Goal: Information Seeking & Learning: Learn about a topic

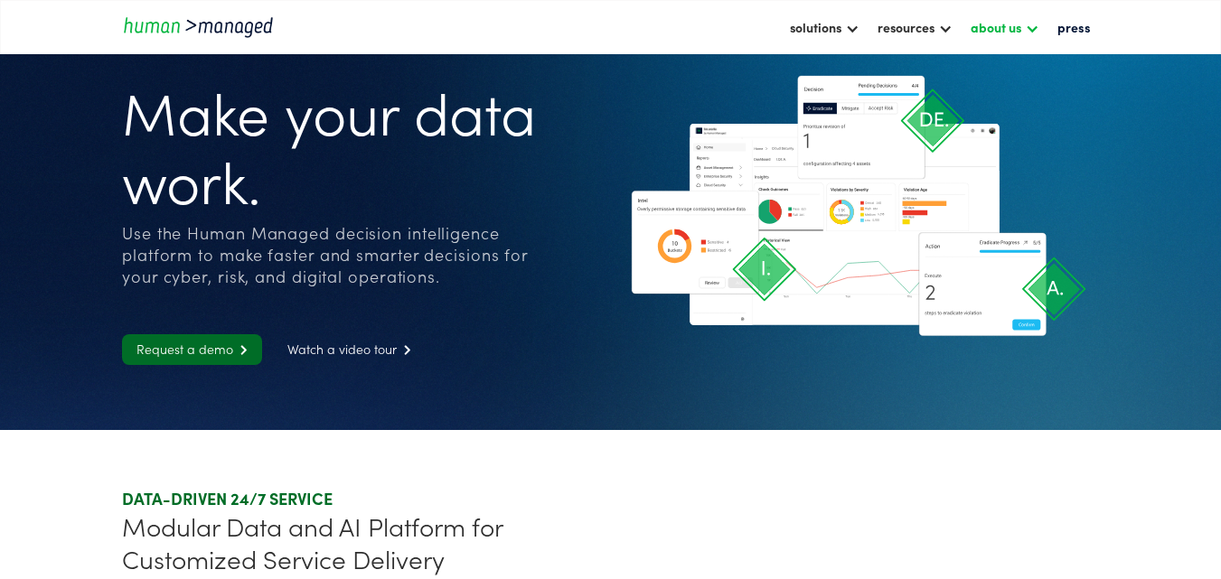
click at [1027, 27] on div "about us" at bounding box center [1005, 27] width 87 height 31
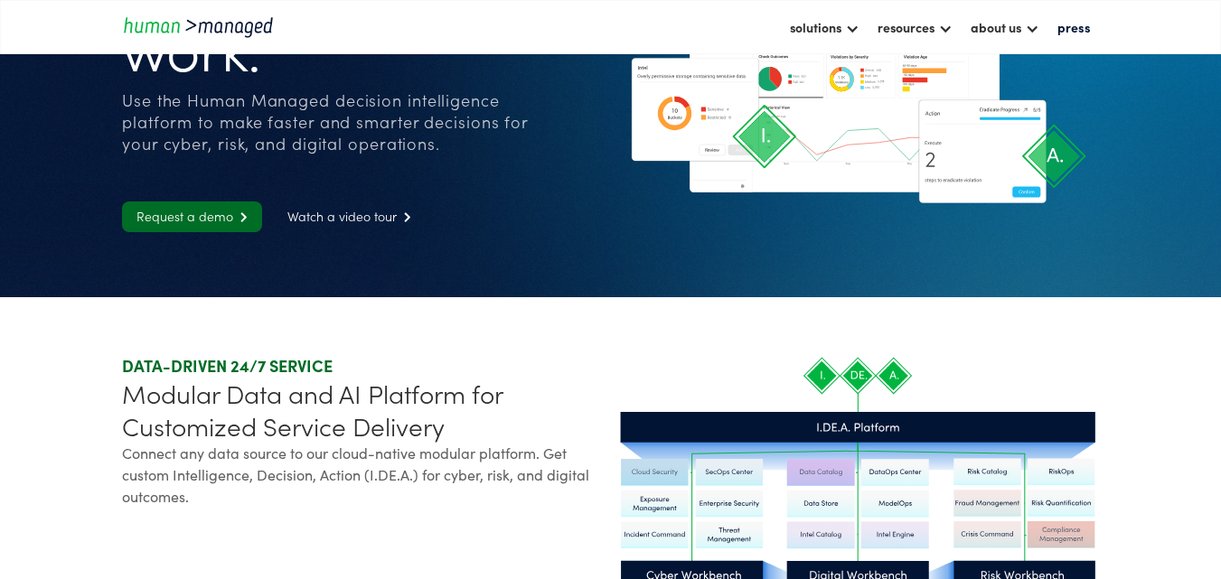
scroll to position [271, 0]
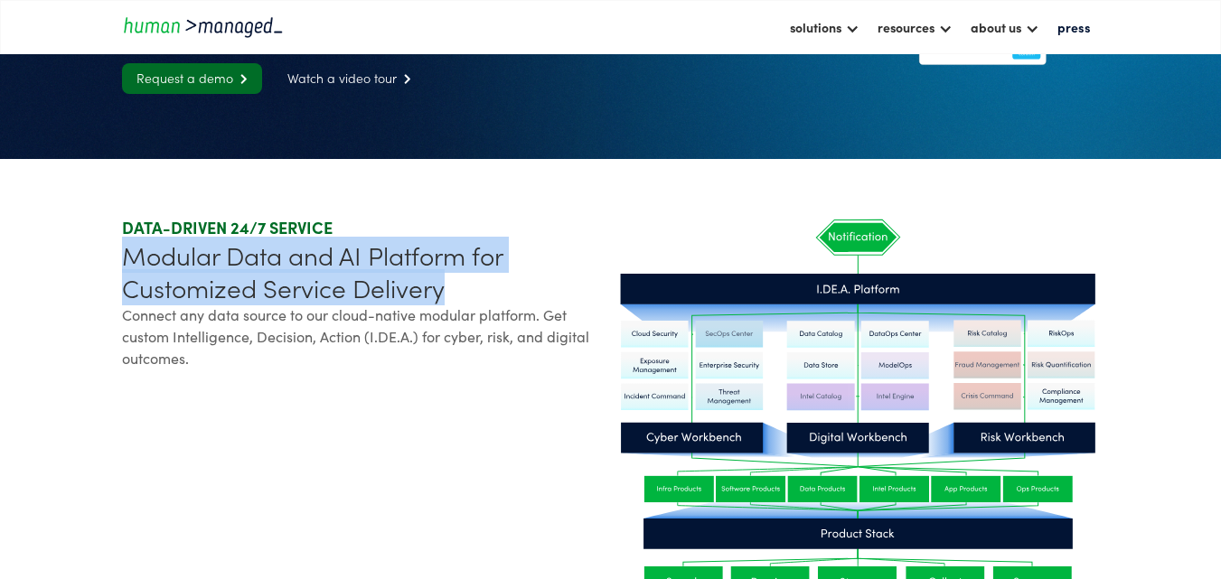
drag, startPoint x: 114, startPoint y: 253, endPoint x: 464, endPoint y: 288, distance: 351.5
click at [464, 288] on section "DATA-DRIVEN 24/7 SERVICE Modular Data and AI Platform for Customized Service De…" at bounding box center [610, 449] width 1221 height 581
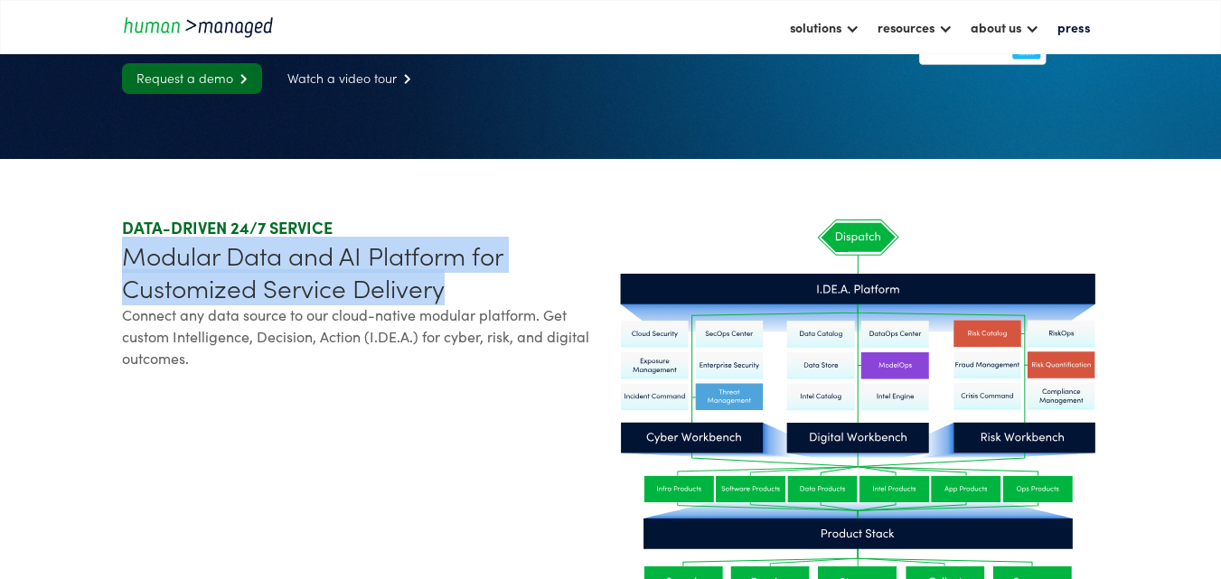
copy div "Modular Data and AI Platform for Customized Service Delivery"
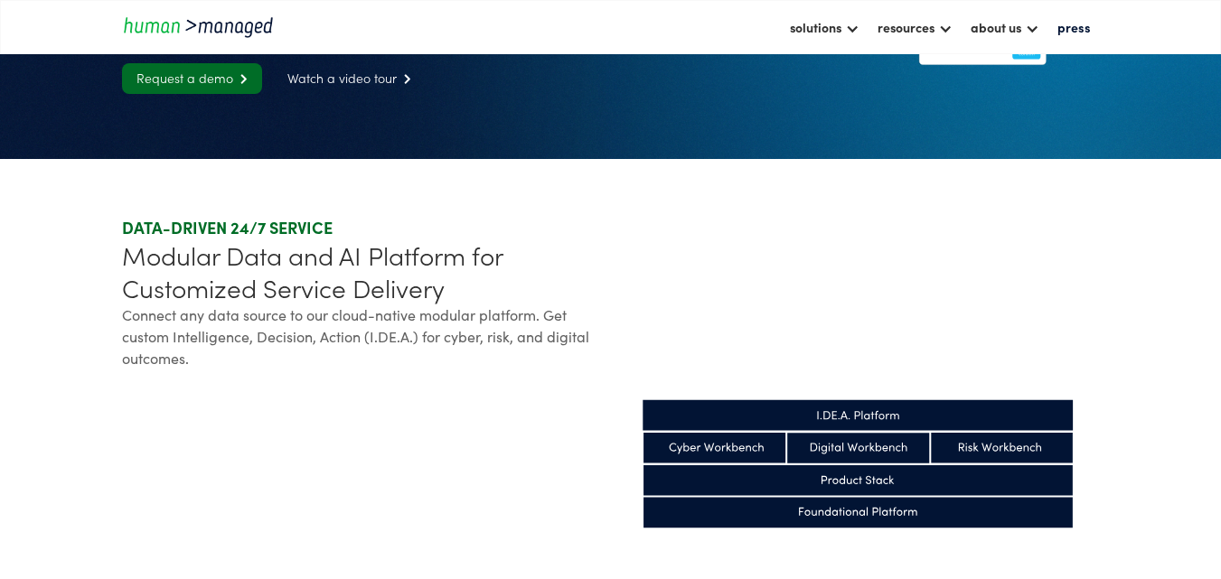
click at [303, 399] on div "DATA-DRIVEN 24/7 SERVICE Modular Data and AI Platform for Customized Service De…" at bounding box center [362, 449] width 481 height 465
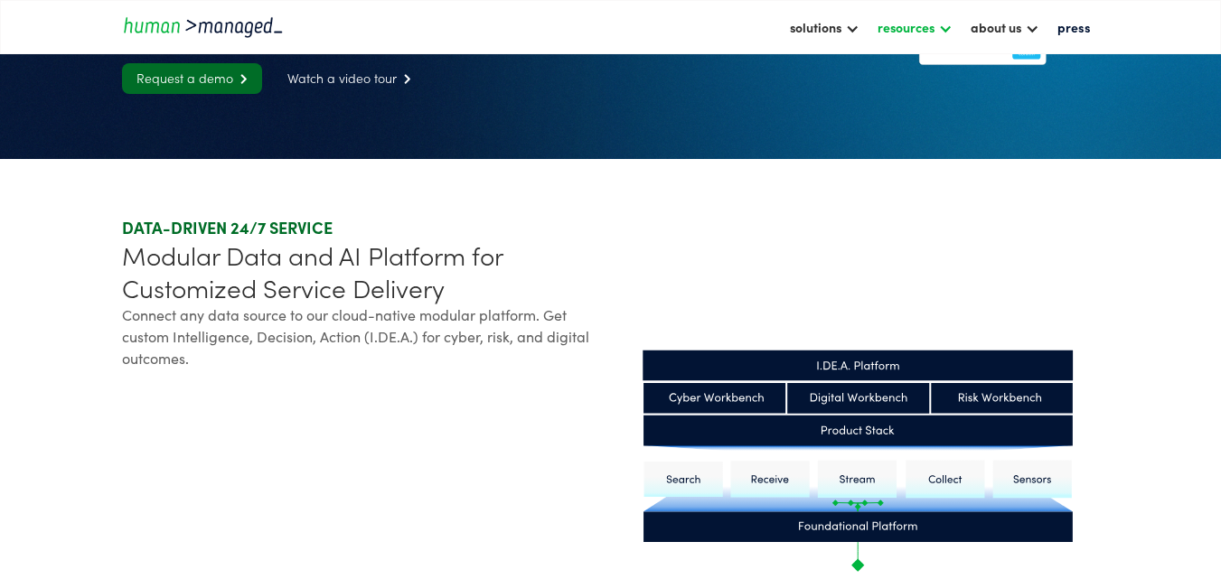
click at [934, 33] on div "resources" at bounding box center [905, 27] width 57 height 22
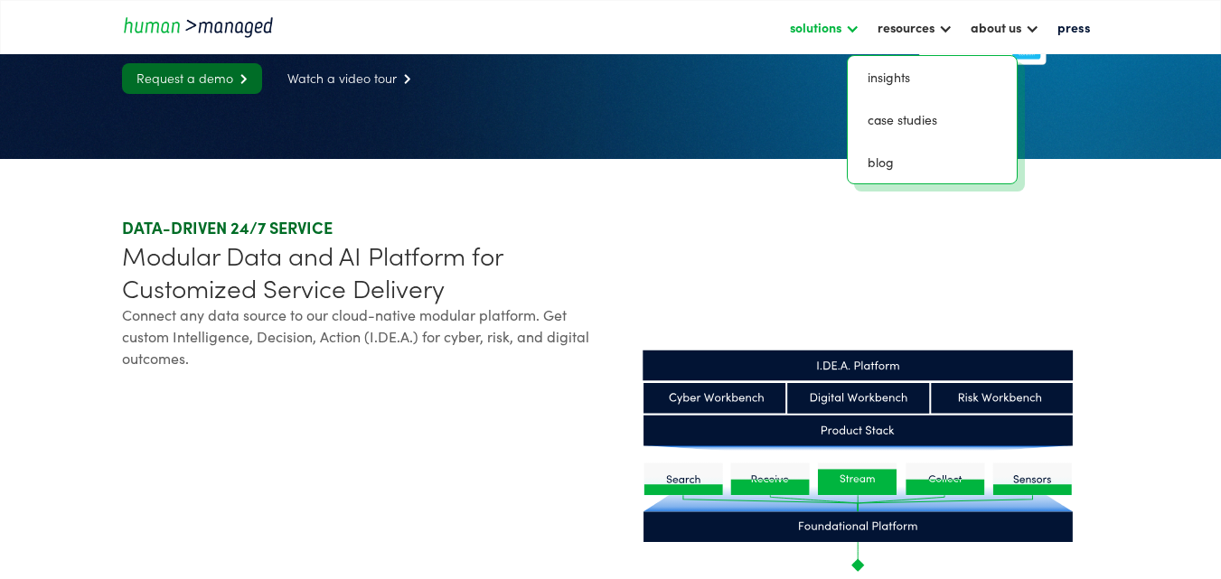
click at [853, 28] on div at bounding box center [852, 27] width 14 height 14
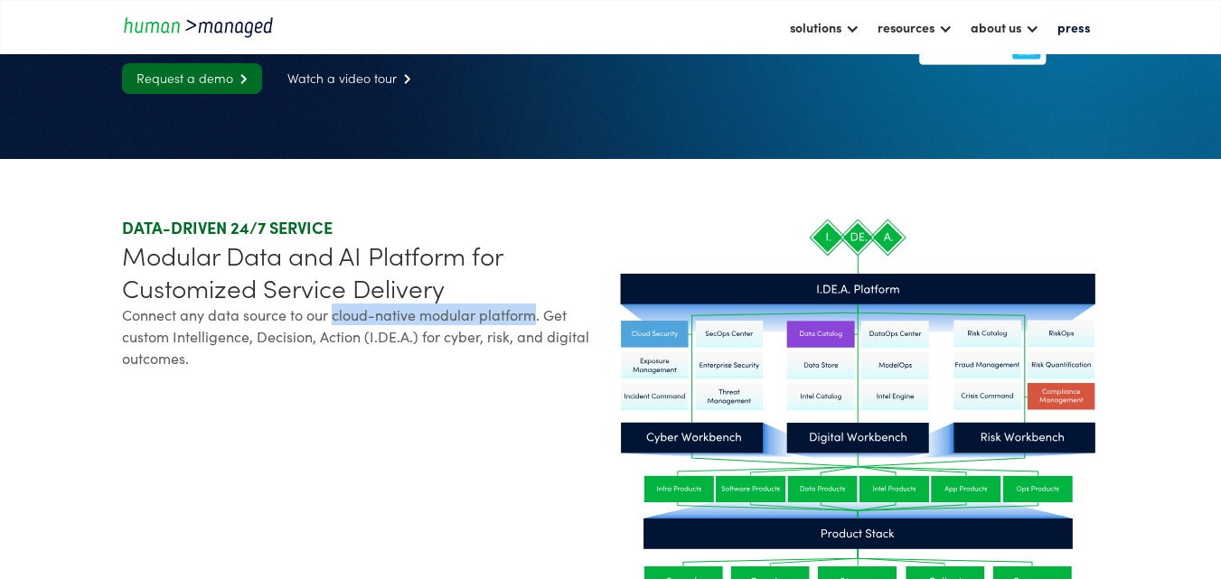
drag, startPoint x: 329, startPoint y: 317, endPoint x: 528, endPoint y: 315, distance: 198.8
click at [528, 315] on div "Connect any data source to our cloud-native modular platform. Get custom Intell…" at bounding box center [362, 336] width 481 height 65
copy div "cloud-native modular platform"
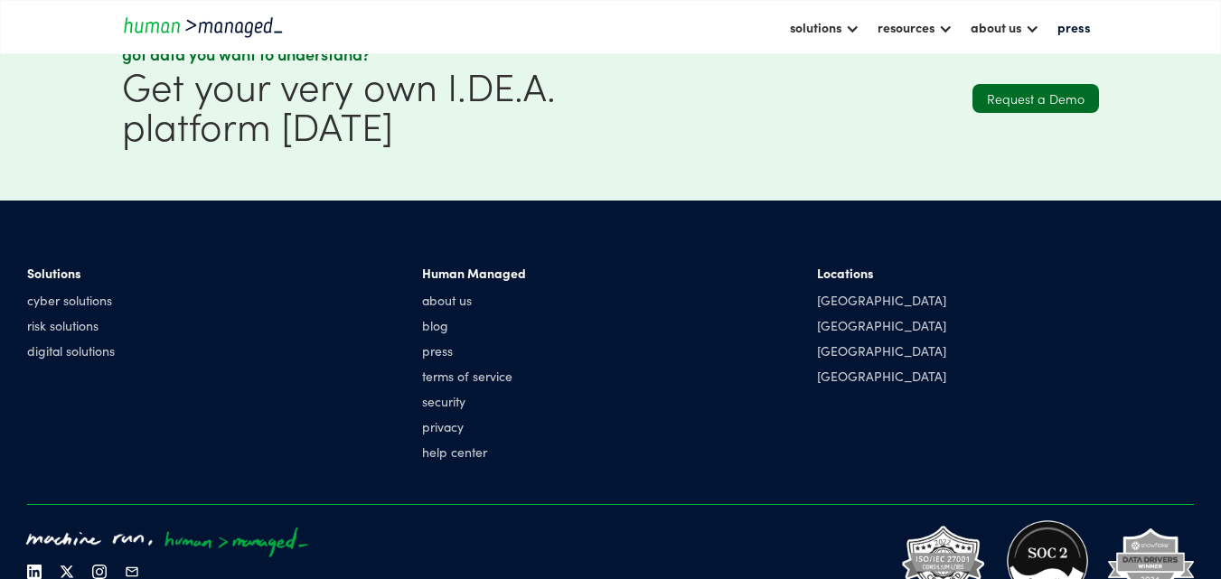
scroll to position [2225, 0]
